Goal: Find specific page/section: Find specific page/section

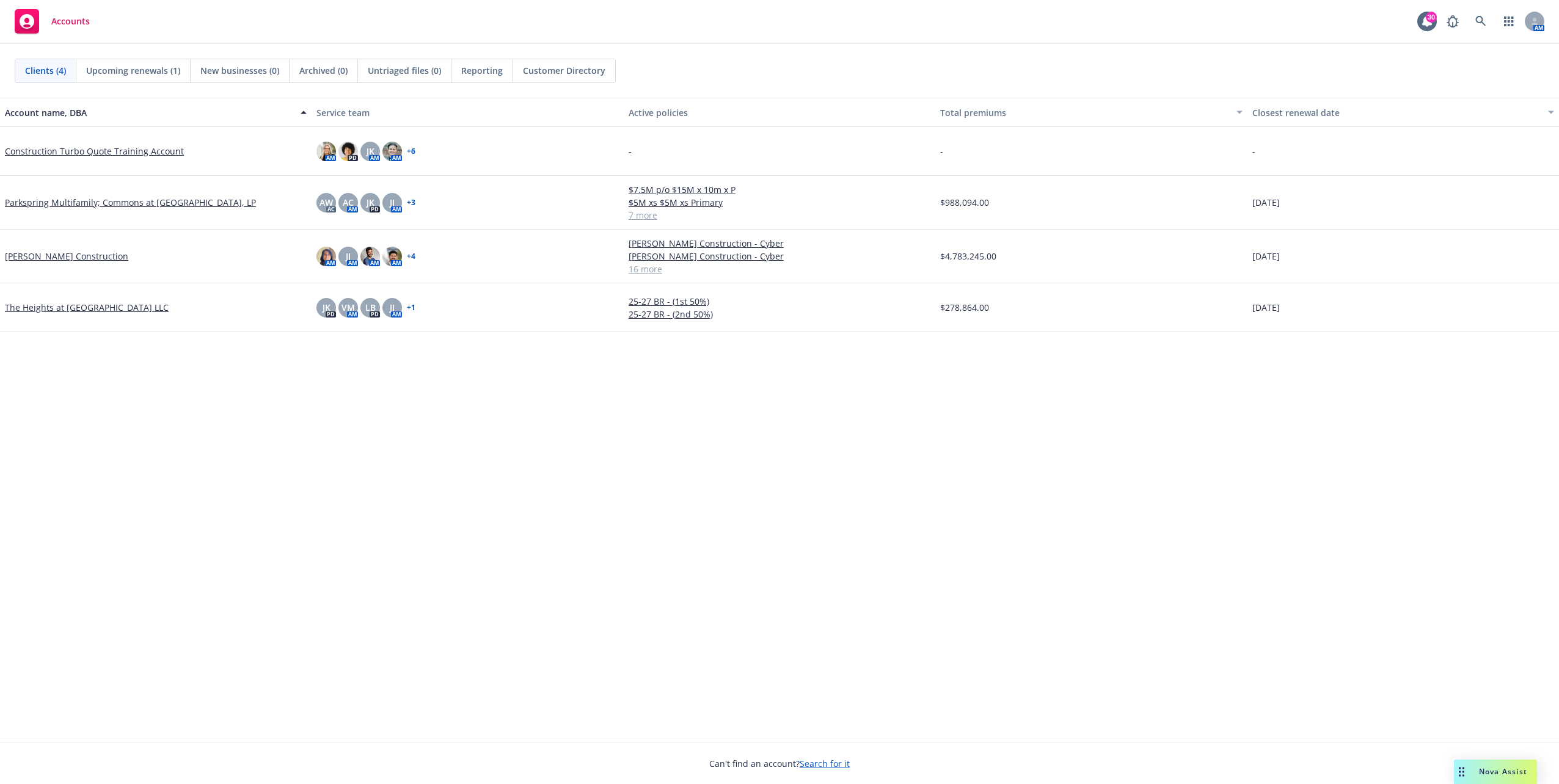
click at [493, 71] on span "Reporting" at bounding box center [482, 70] width 41 height 13
